Goal: Download file/media

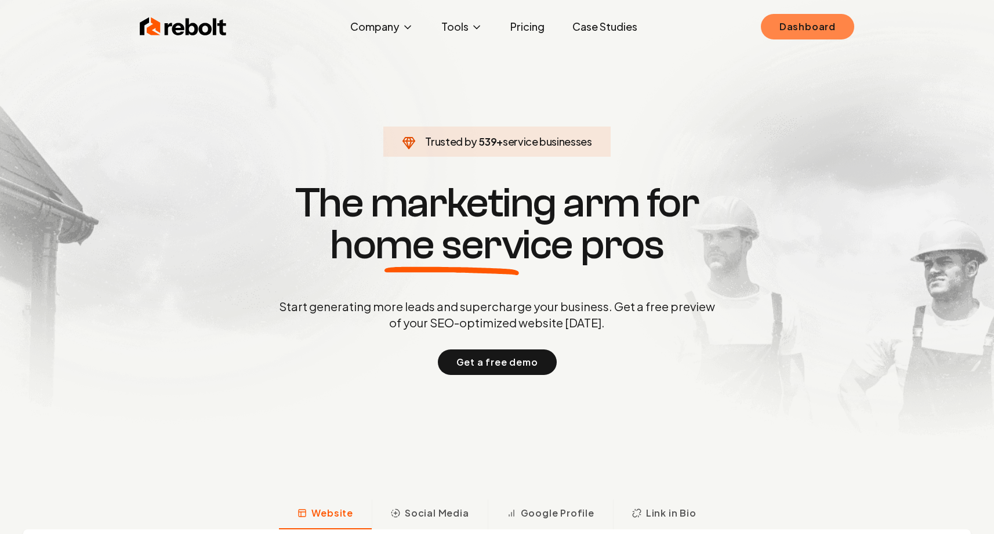
click at [817, 31] on link "Dashboard" at bounding box center [807, 27] width 93 height 26
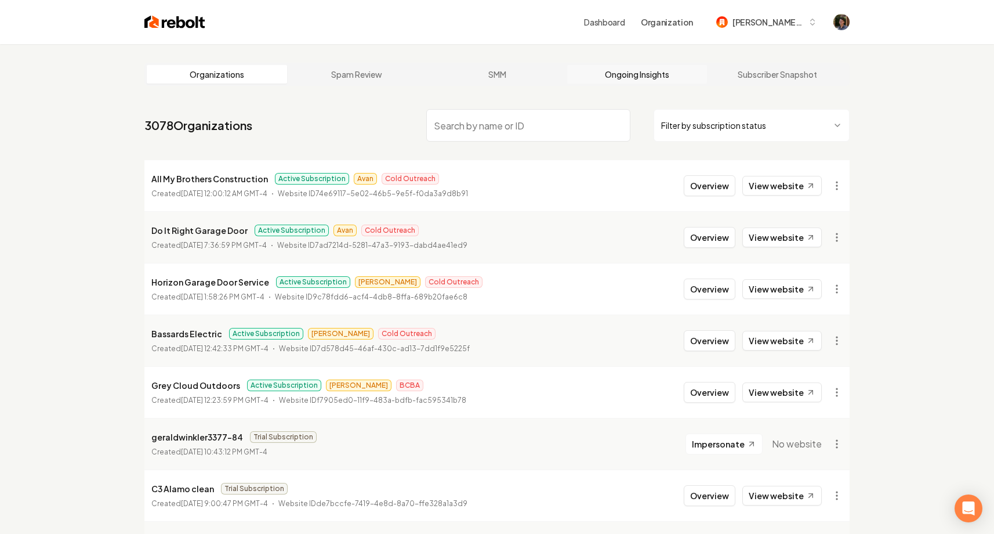
click at [611, 75] on link "Ongoing Insights" at bounding box center [637, 74] width 140 height 19
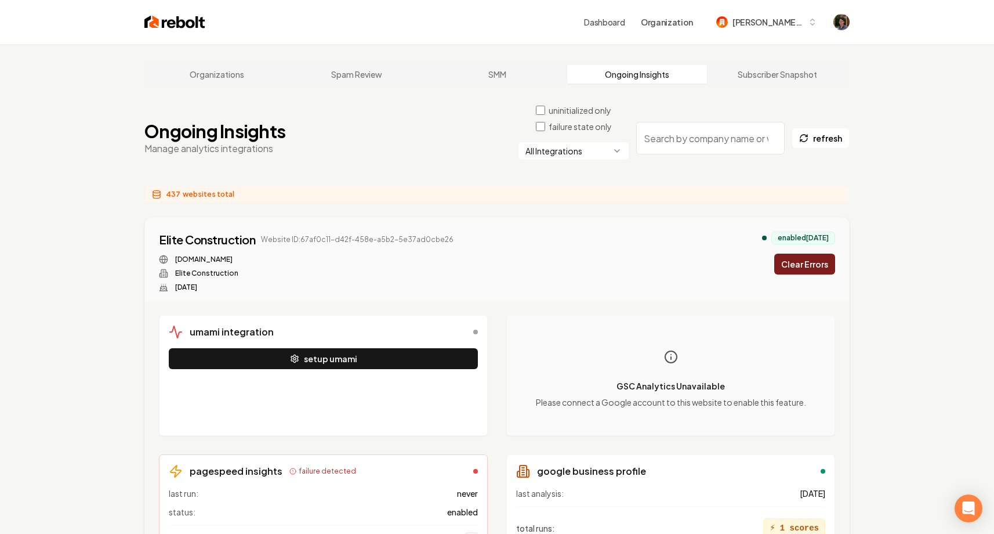
click at [568, 151] on html "Dashboard Organization mitchell-62 Organizations Spam Review SMM Ongoing Insigh…" at bounding box center [497, 267] width 994 height 534
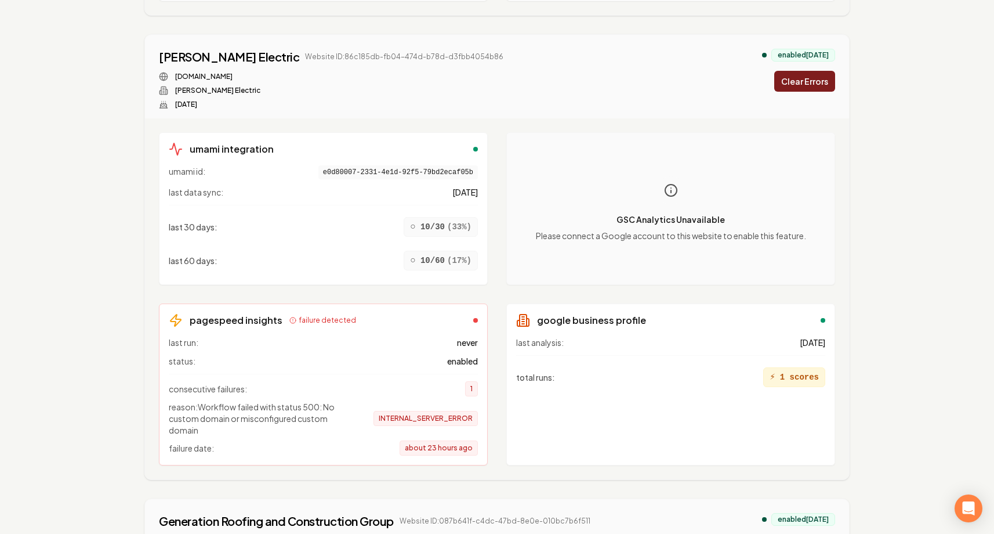
scroll to position [4617, 0]
click at [233, 71] on link "drummondelectric.com" at bounding box center [203, 75] width 57 height 9
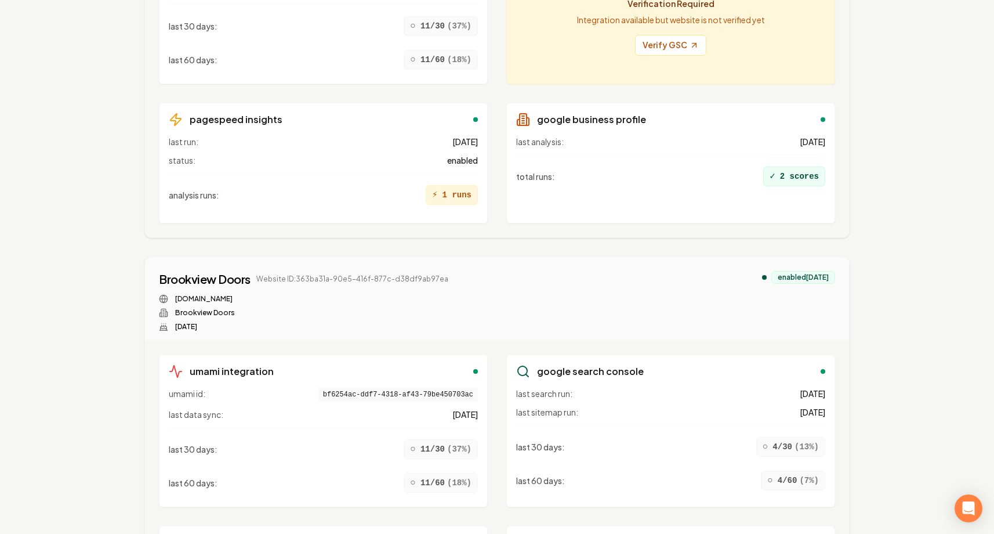
scroll to position [10243, 0]
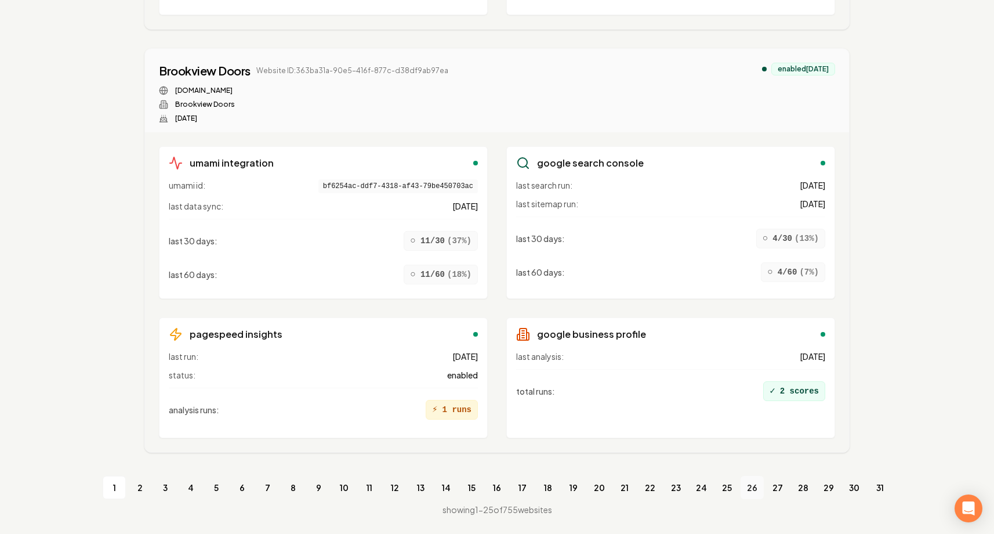
click at [742, 483] on link "26" at bounding box center [752, 487] width 23 height 23
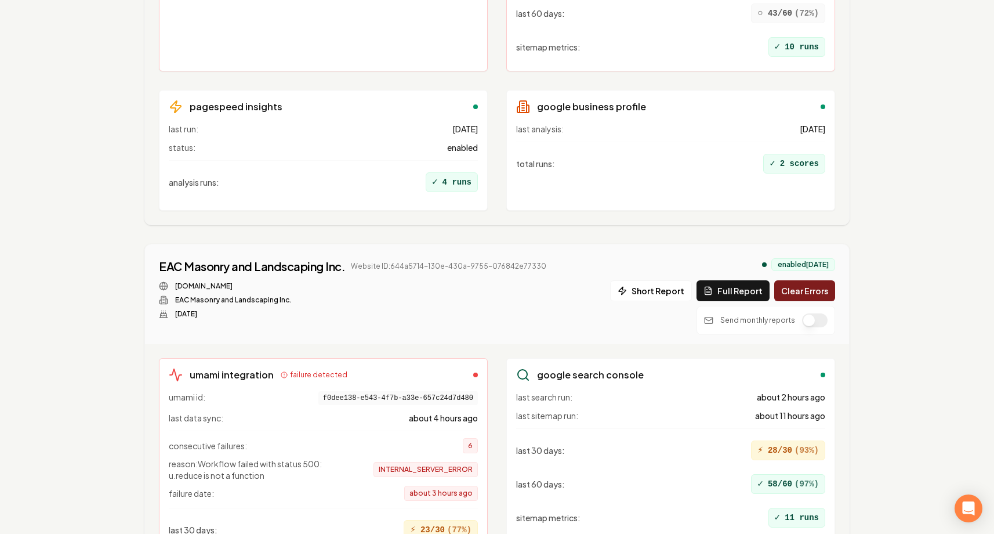
scroll to position [1643, 0]
click at [730, 288] on button "Full Report" at bounding box center [732, 290] width 73 height 21
click at [570, 263] on button "1 report" at bounding box center [572, 266] width 43 height 14
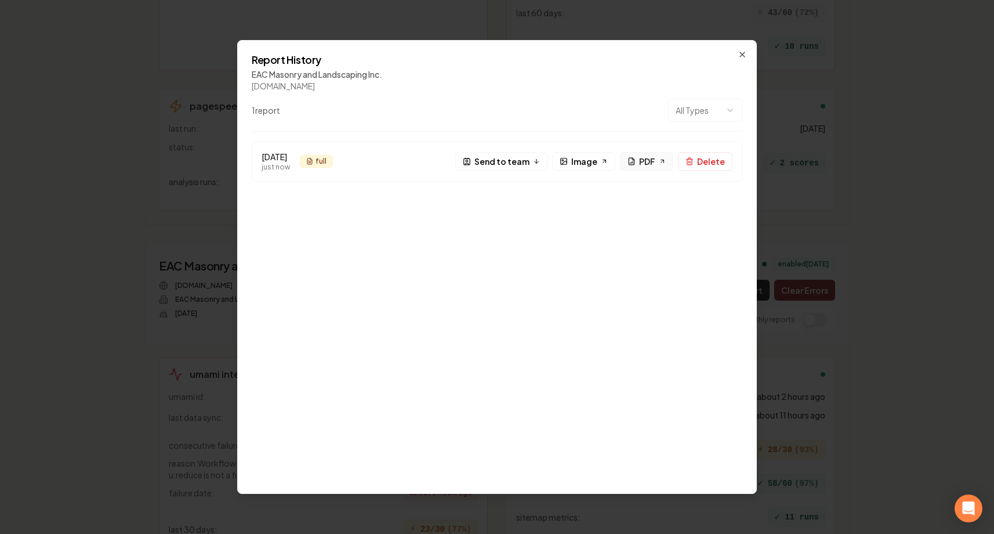
click at [646, 159] on span "PDF" at bounding box center [647, 161] width 16 height 12
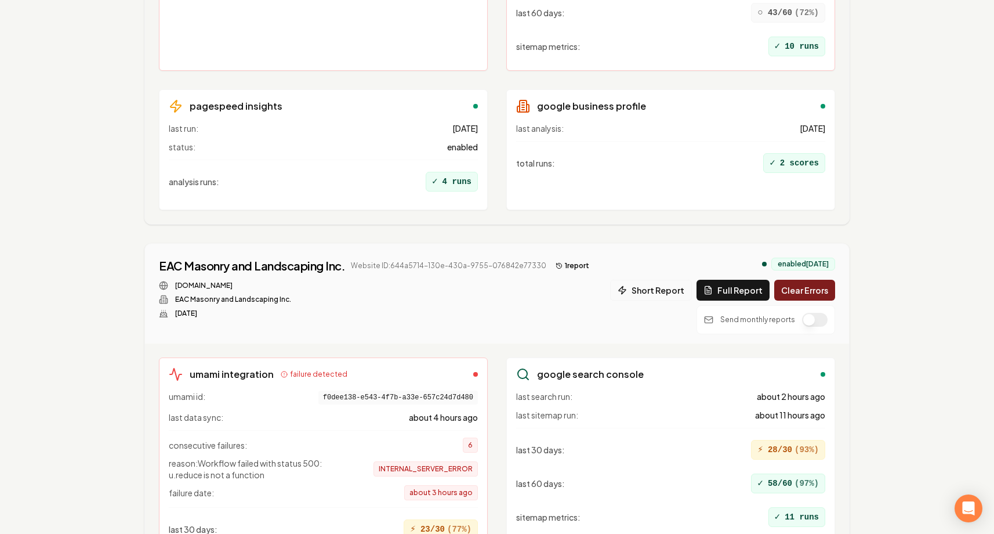
click at [654, 293] on button "Short Report" at bounding box center [651, 290] width 82 height 21
click at [569, 267] on button "2 report s" at bounding box center [575, 266] width 49 height 14
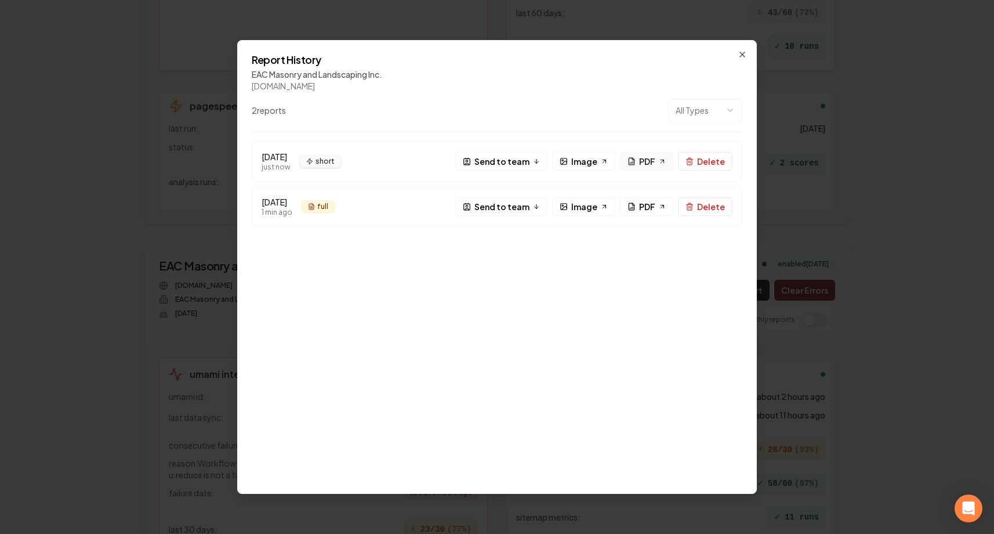
click at [638, 163] on link "PDF" at bounding box center [646, 161] width 53 height 19
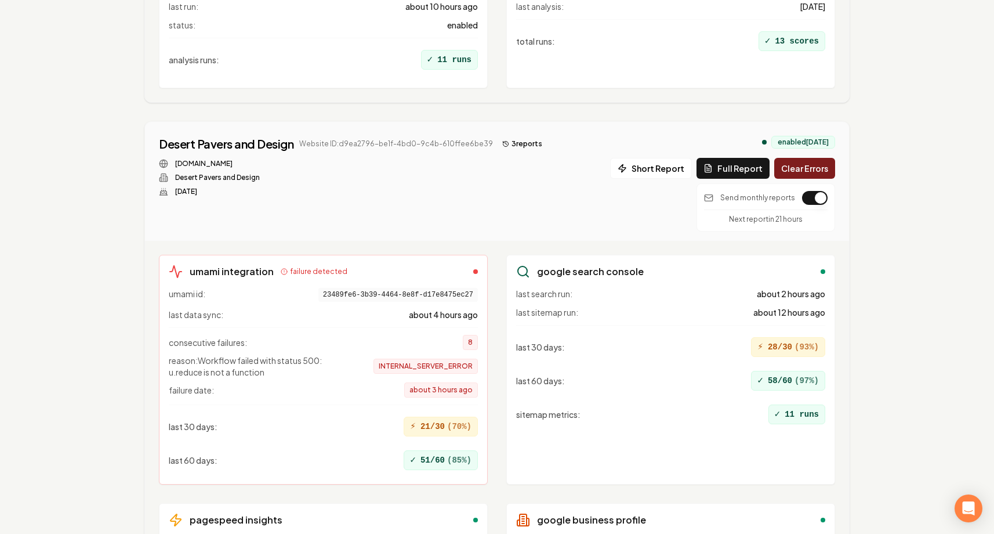
scroll to position [5200, 0]
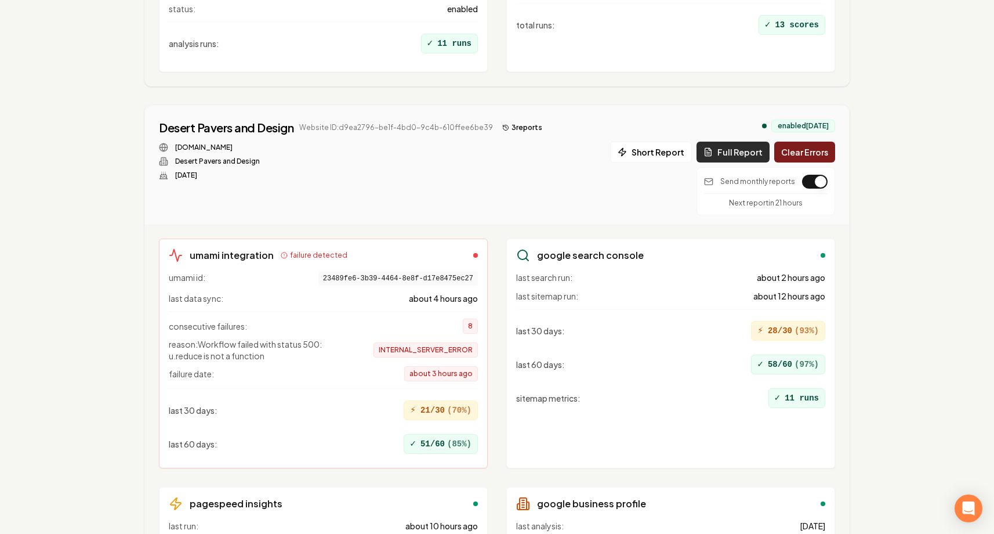
click at [734, 152] on button "Full Report" at bounding box center [732, 152] width 73 height 21
click at [518, 128] on button "4 report s" at bounding box center [523, 128] width 50 height 14
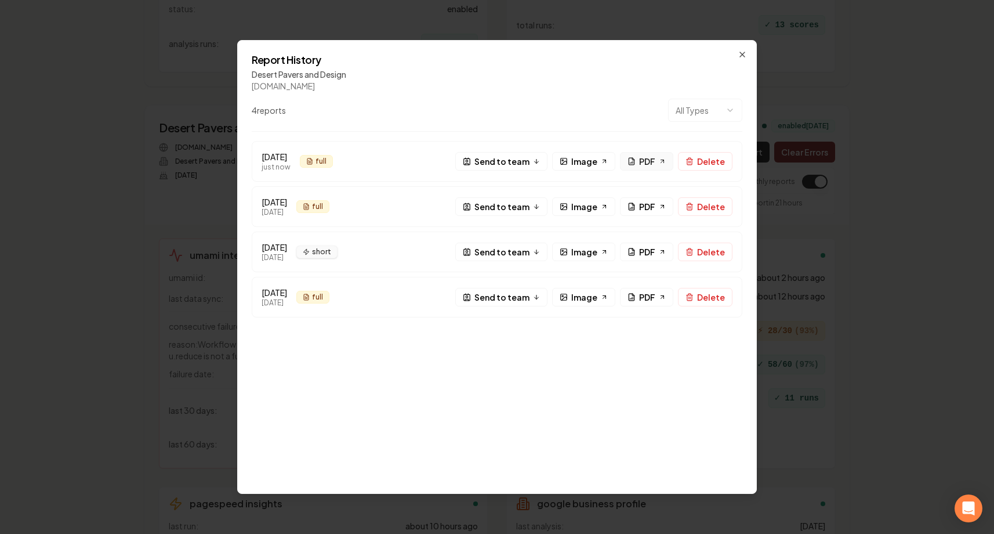
click at [634, 160] on icon at bounding box center [631, 161] width 8 height 8
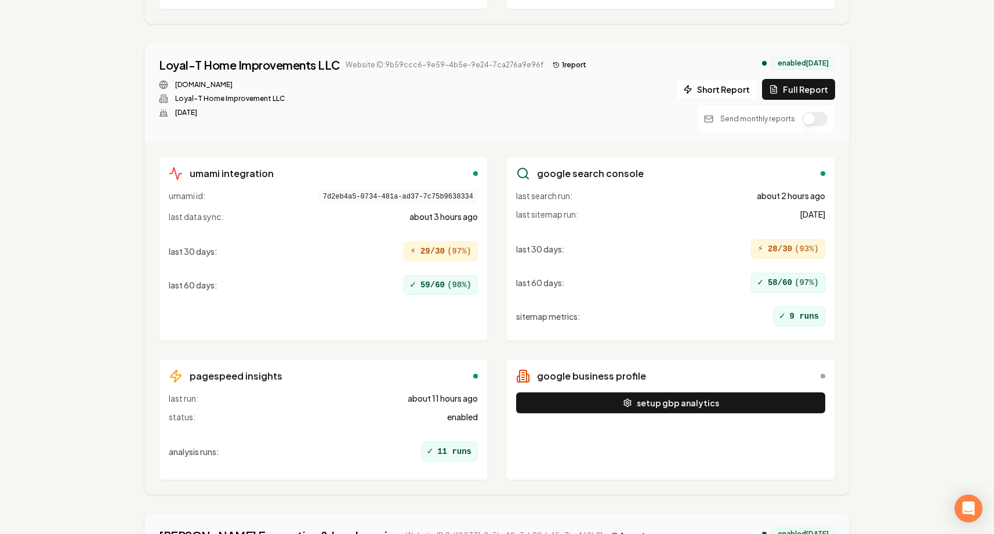
scroll to position [11397, 0]
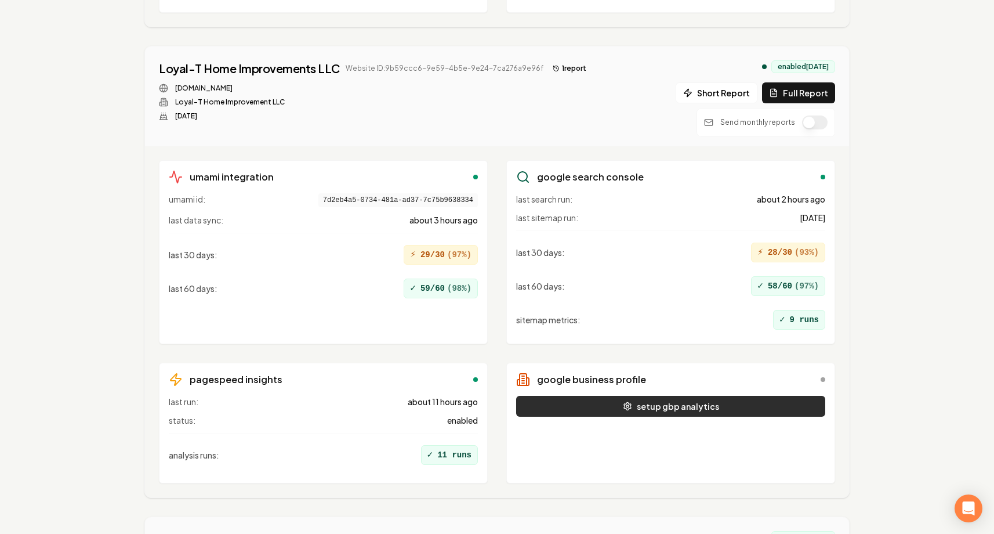
click at [683, 412] on button "setup gbp analytics" at bounding box center [670, 406] width 309 height 21
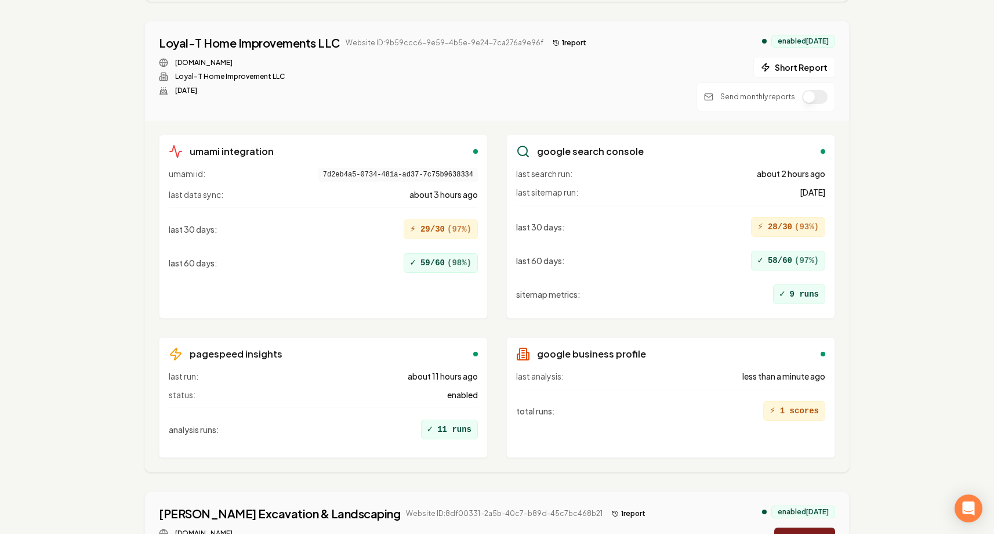
scroll to position [11430, 0]
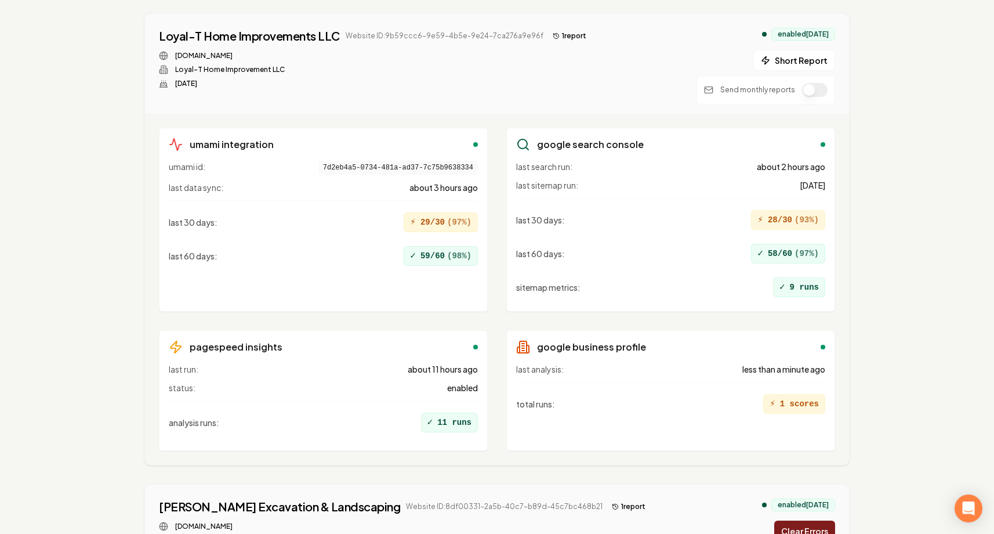
click at [775, 64] on button "Short Report" at bounding box center [794, 60] width 82 height 21
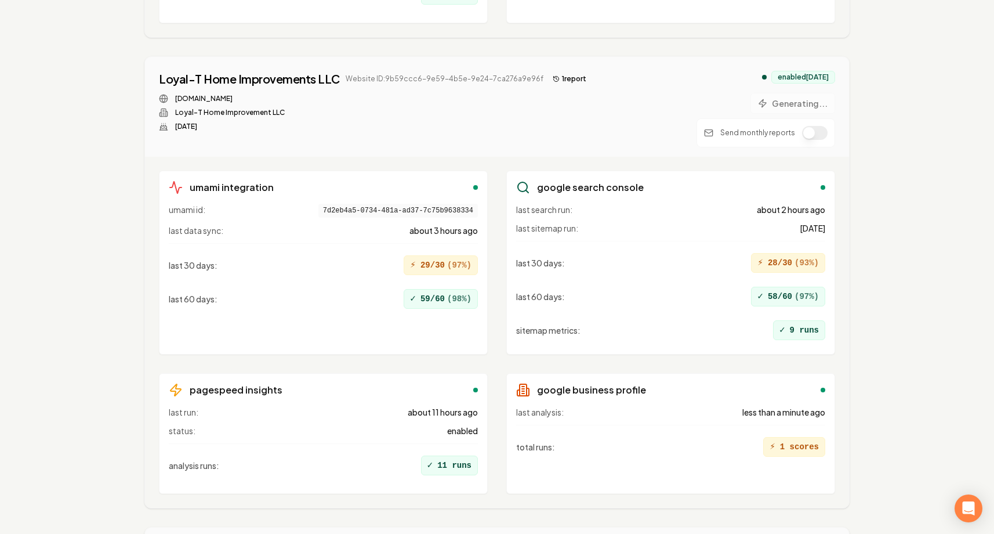
scroll to position [11373, 0]
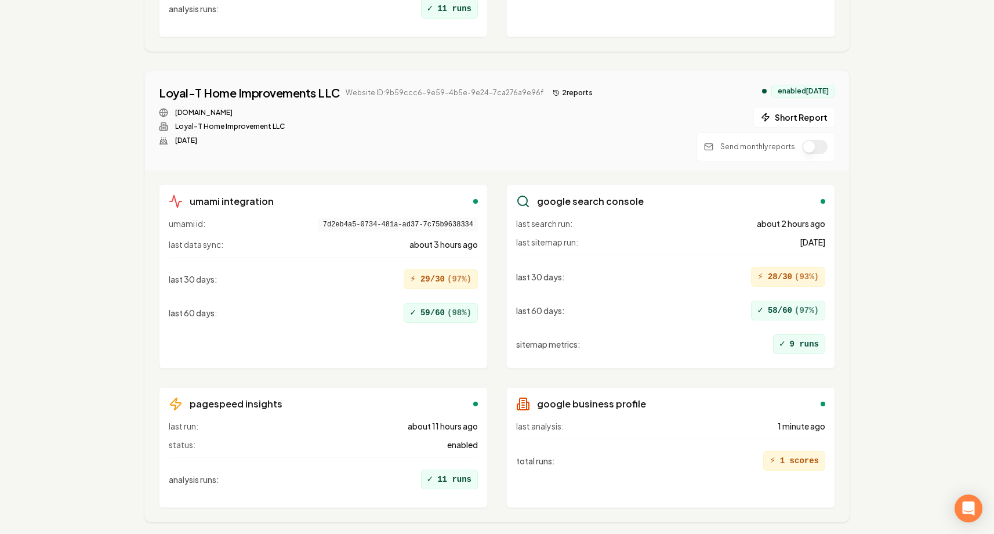
click at [560, 95] on button "2 report s" at bounding box center [572, 93] width 49 height 14
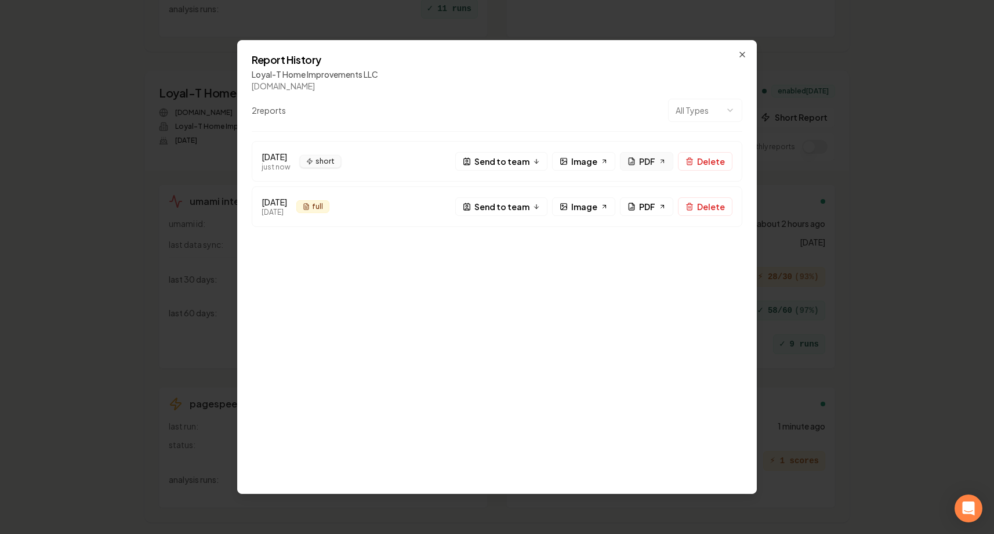
click at [636, 169] on link "PDF" at bounding box center [646, 161] width 53 height 19
